Goal: Information Seeking & Learning: Learn about a topic

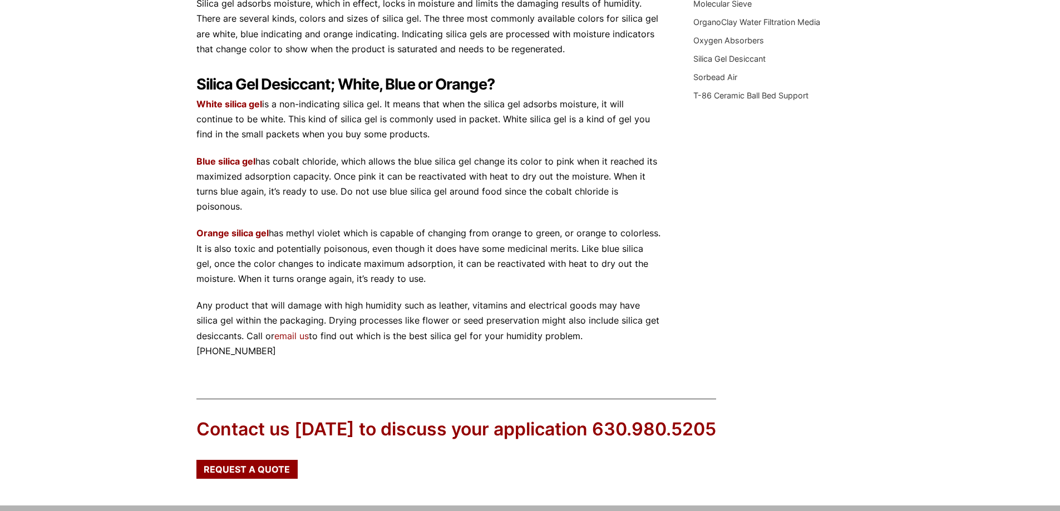
scroll to position [334, 0]
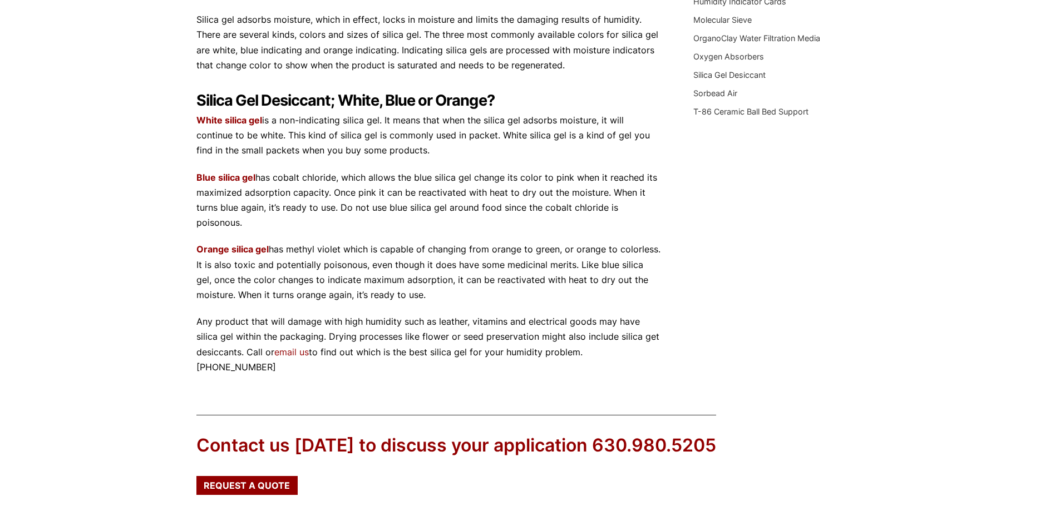
click at [848, 224] on div "What is the difference between white, blue and orange silica gel? tkdigital Feb…" at bounding box center [530, 80] width 668 height 591
drag, startPoint x: 965, startPoint y: 0, endPoint x: 778, endPoint y: 102, distance: 213.4
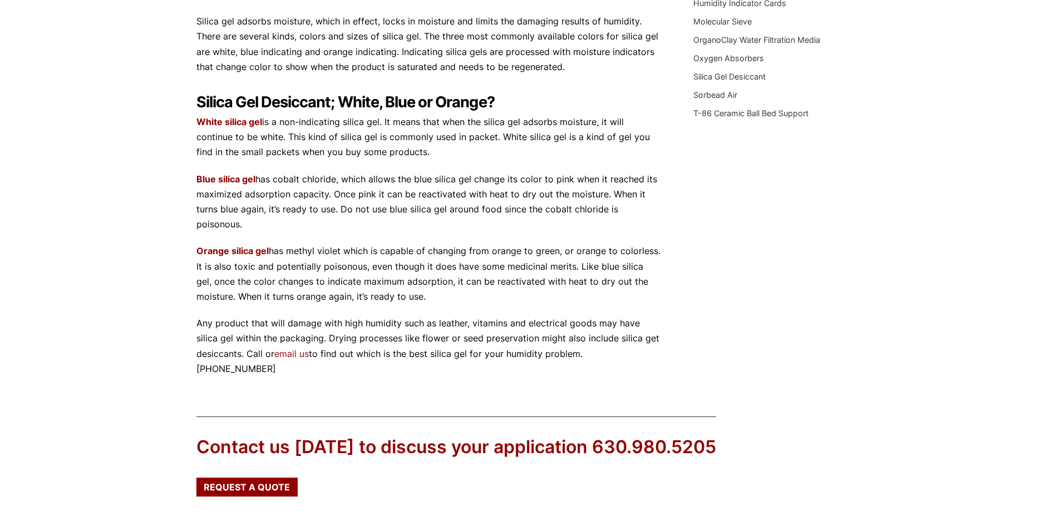
drag, startPoint x: 466, startPoint y: 312, endPoint x: 199, endPoint y: 158, distance: 308.4
click at [193, 141] on div "Our website has detected that you are using an outdated browser that will preve…" at bounding box center [530, 156] width 1060 height 977
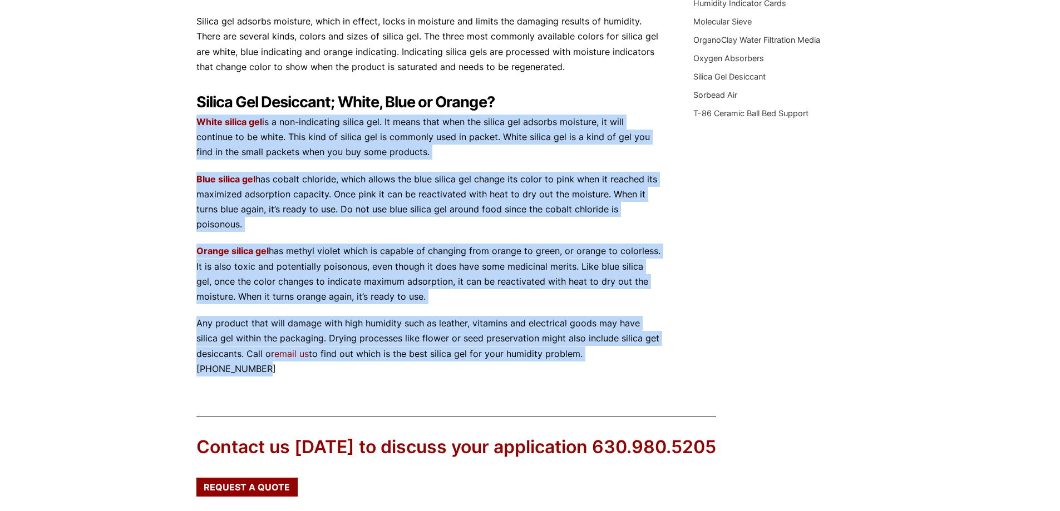
drag, startPoint x: 663, startPoint y: 371, endPoint x: 163, endPoint y: 136, distance: 552.2
click at [163, 136] on div "Our website has detected that you are using an outdated browser that will preve…" at bounding box center [530, 156] width 1060 height 977
copy div "Lorem ipsumd sit am c adi-elitseddoe tempor inc. Ut labor etdo magn ali enimad …"
